Goal: Information Seeking & Learning: Understand process/instructions

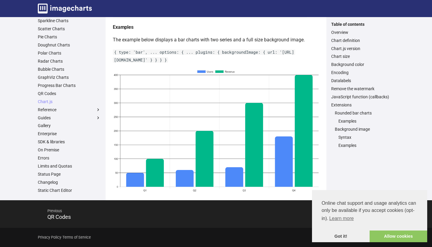
scroll to position [3437, 0]
drag, startPoint x: 167, startPoint y: 95, endPoint x: 218, endPoint y: 93, distance: 51.6
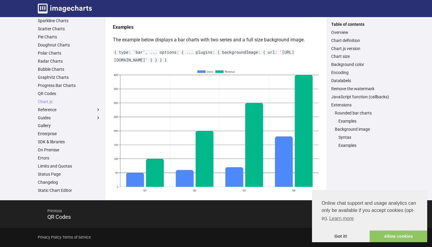
drag, startPoint x: 308, startPoint y: 95, endPoint x: 330, endPoint y: 95, distance: 21.6
drag, startPoint x: 381, startPoint y: 95, endPoint x: 403, endPoint y: 95, distance: 22.2
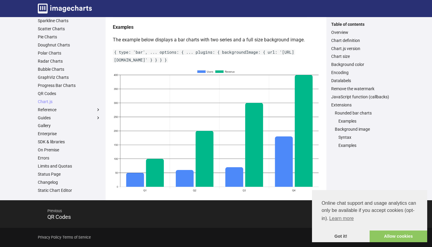
click at [340, 236] on link "Got it!" at bounding box center [341, 237] width 58 height 12
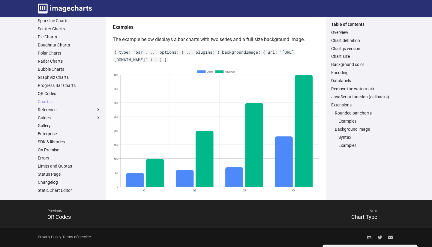
scroll to position [3483, 0]
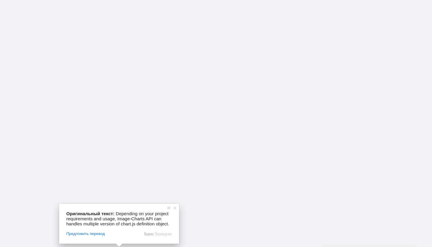
scroll to position [3700, 0]
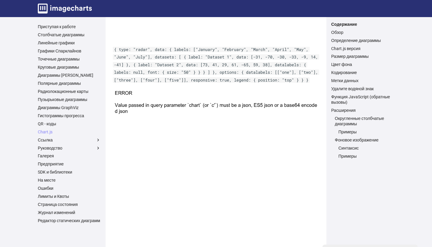
scroll to position [2223, 0]
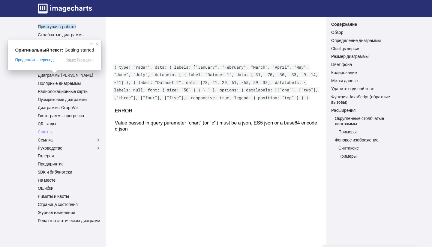
click at [97, 44] on span at bounding box center [97, 44] width 6 height 6
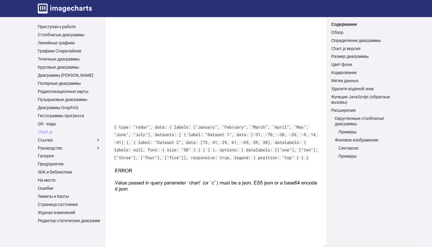
scroll to position [2123, 0]
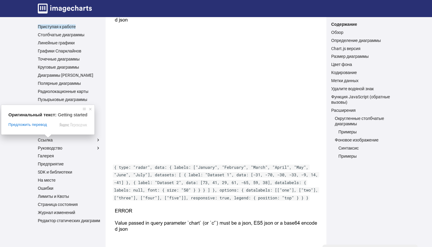
click at [42, 29] on ya-tr-span "Приступая к работе" at bounding box center [57, 27] width 38 height 5
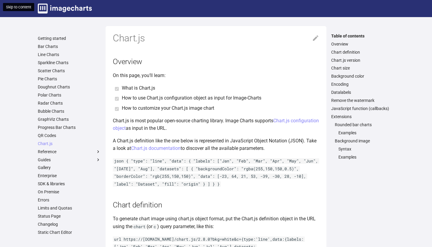
click at [27, 11] on link "Skip to content" at bounding box center [18, 7] width 31 height 8
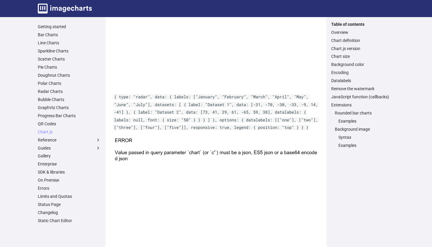
scroll to position [2180, 0]
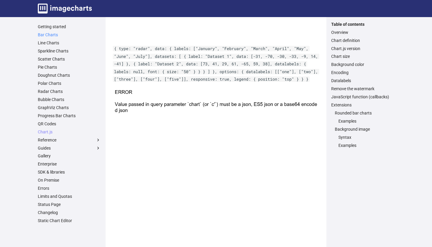
click at [38, 38] on link "Bar Charts" at bounding box center [69, 34] width 63 height 5
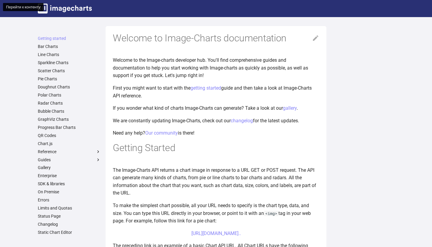
click at [35, 9] on ya-tr-span "Перейти к контенту" at bounding box center [23, 7] width 35 height 5
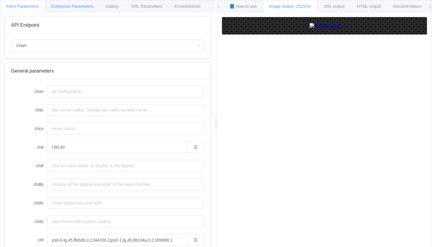
click at [83, 8] on ya-tr-span "Enterprise Parameters" at bounding box center [72, 6] width 42 height 5
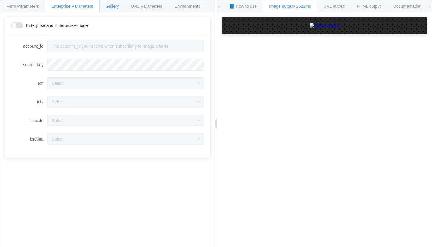
click at [114, 9] on div "Gallery" at bounding box center [112, 6] width 26 height 12
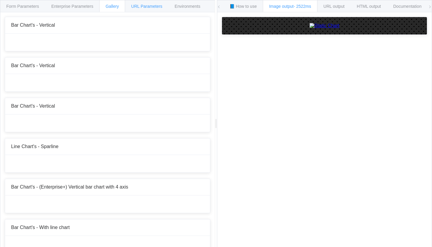
click at [147, 6] on ya-tr-span "URL Parameters" at bounding box center [146, 6] width 31 height 5
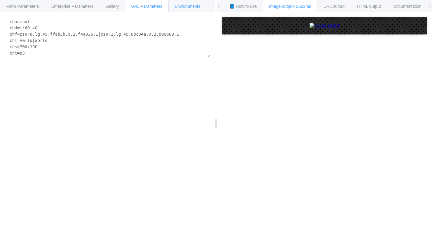
click at [180, 7] on ya-tr-span "Environments" at bounding box center [188, 6] width 26 height 5
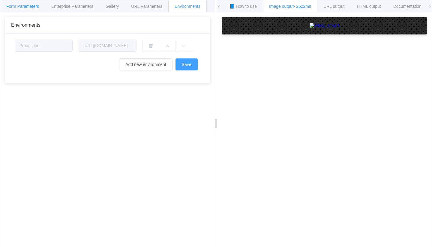
click at [23, 3] on div "Form Parameters" at bounding box center [22, 6] width 45 height 12
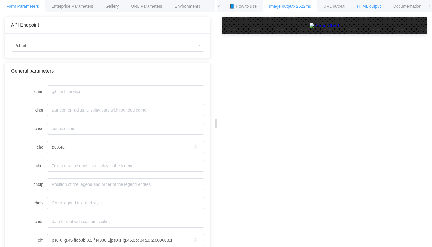
click at [381, 8] on ya-tr-span "HTML output" at bounding box center [369, 6] width 24 height 5
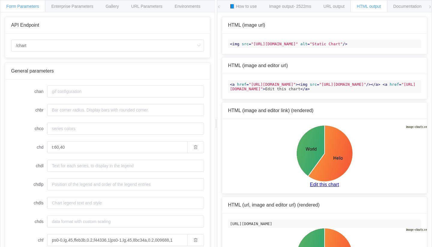
click at [430, 7] on icon at bounding box center [430, 7] width 4 height 4
click at [327, 7] on ya-tr-span "Documentation" at bounding box center [319, 6] width 28 height 5
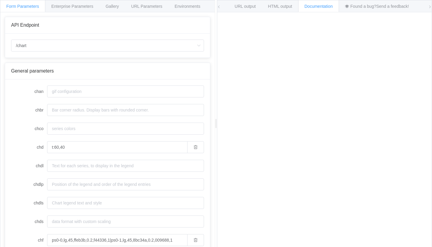
click at [218, 8] on icon at bounding box center [219, 7] width 4 height 4
click at [248, 6] on ya-tr-span "📘 How to use" at bounding box center [243, 6] width 27 height 5
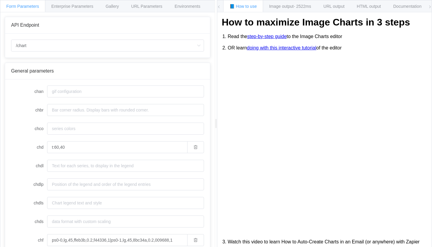
click at [260, 39] on link "step-by-step guide" at bounding box center [267, 36] width 40 height 5
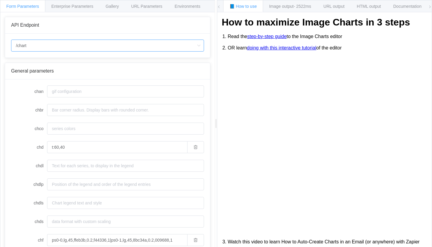
click at [62, 49] on input "/chart" at bounding box center [107, 46] width 193 height 12
click at [58, 71] on li "/chart.js/2.8.0" at bounding box center [107, 73] width 192 height 10
type input "/chart.js/2.8.0"
type input "white"
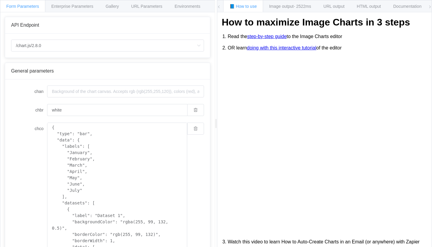
click at [269, 49] on link "doing with this interactive tutorial" at bounding box center [281, 47] width 69 height 5
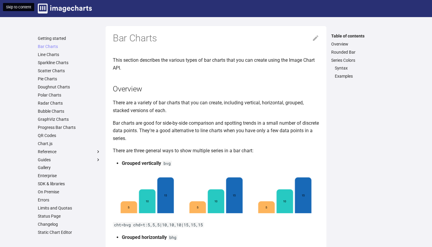
click at [26, 11] on link "Skip to content" at bounding box center [18, 7] width 31 height 8
click at [38, 14] on img "Image-Charts documentation" at bounding box center [65, 9] width 54 height 10
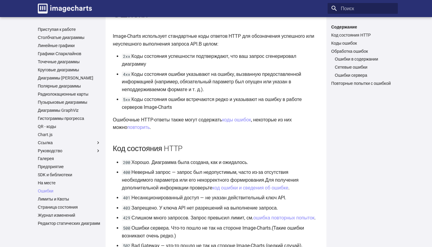
scroll to position [25, 0]
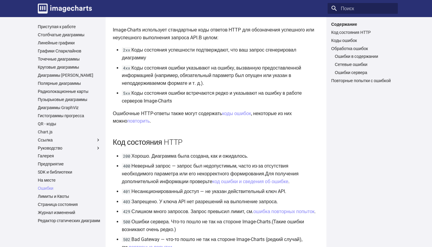
scroll to position [0, 0]
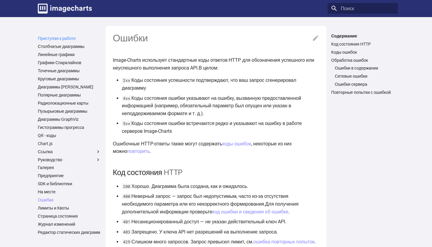
click at [65, 39] on ya-tr-span "Приступая к работе" at bounding box center [57, 38] width 38 height 5
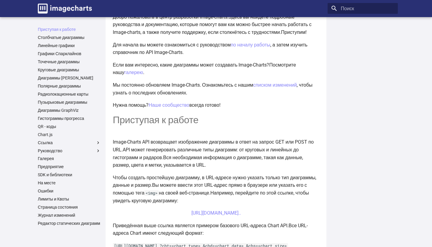
scroll to position [57, 0]
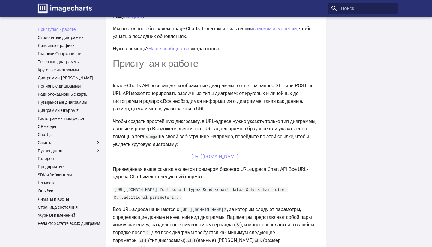
scroll to position [113, 0]
click at [249, 141] on p "Чтобы создать простейшую диаграмму, в URL-адресе нужно указать только тип диагр…" at bounding box center [216, 132] width 206 height 31
click at [204, 149] on article "Добро пожаловать в раздел документации Image-Charts Добро пожаловать в центр ра…" at bounding box center [216, 219] width 206 height 612
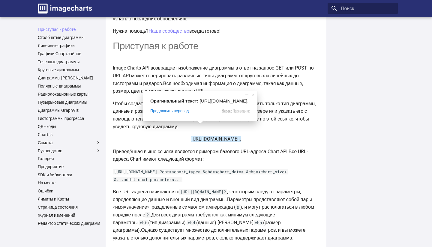
scroll to position [132, 0]
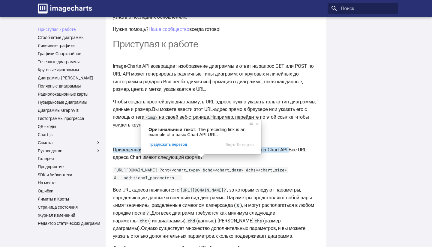
click at [220, 161] on p "Приведённая выше ссылка является примером базового URL-адреса Chart API. Все UR…" at bounding box center [216, 153] width 206 height 15
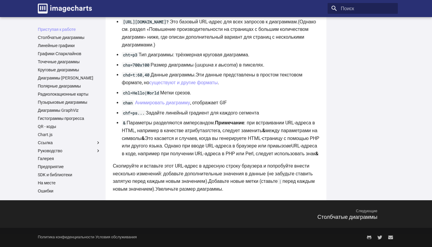
scroll to position [463, 0]
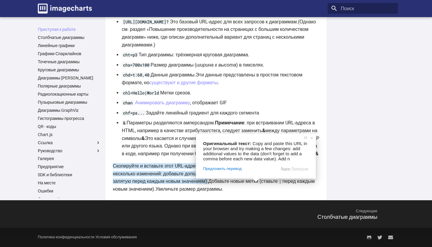
click at [362, 127] on div at bounding box center [363, 111] width 70 height 174
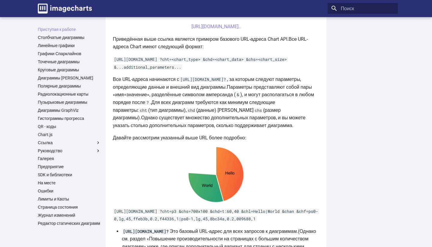
scroll to position [217, 0]
